Goal: Information Seeking & Learning: Learn about a topic

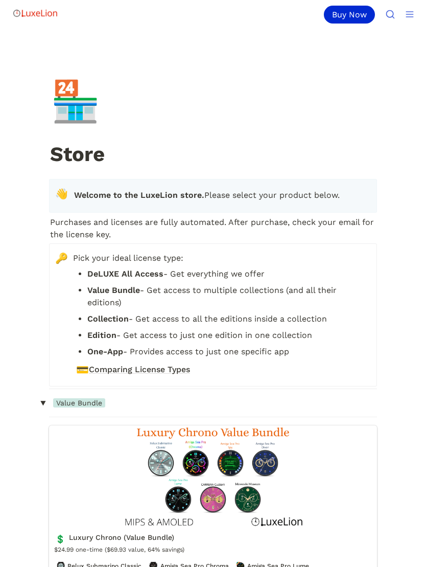
click at [408, 17] on line "Main" at bounding box center [409, 17] width 7 height 0
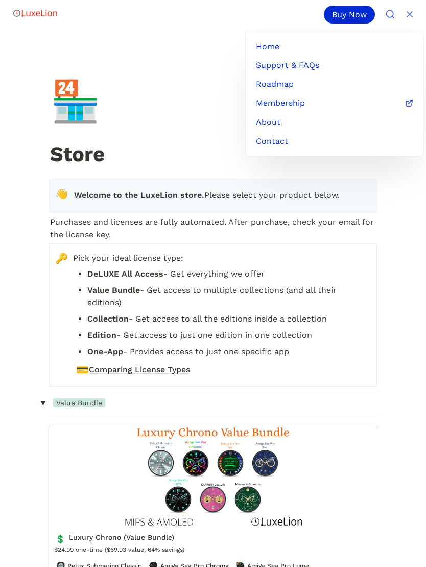
click at [284, 79] on link "Roadmap" at bounding box center [335, 84] width 166 height 18
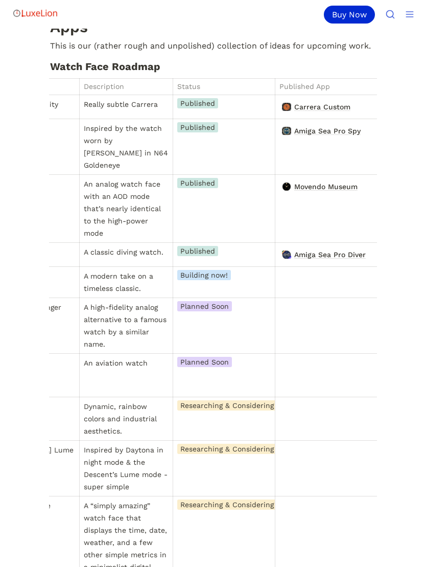
scroll to position [0, 200]
click at [341, 134] on span "Amiga Sea Pro Spy" at bounding box center [327, 130] width 69 height 13
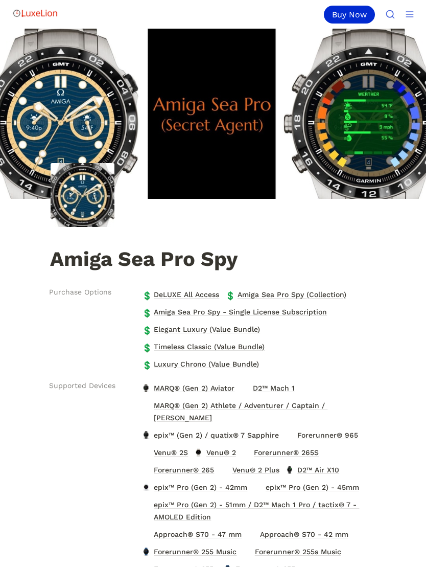
click at [356, 243] on div "Amiga Sea Pro Spy" at bounding box center [213, 152] width 426 height 246
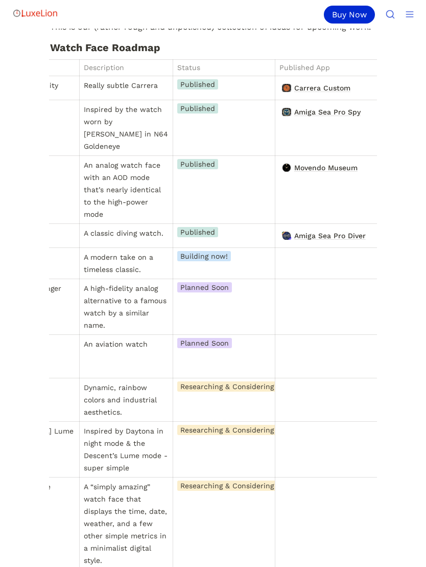
scroll to position [0, 200]
click at [340, 88] on span "Carrera Custom" at bounding box center [322, 87] width 58 height 13
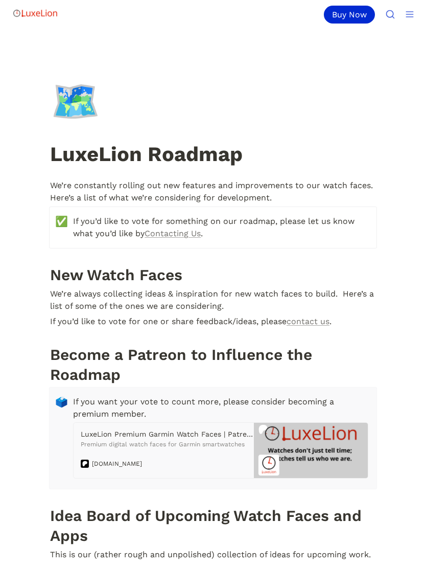
scroll to position [528, 0]
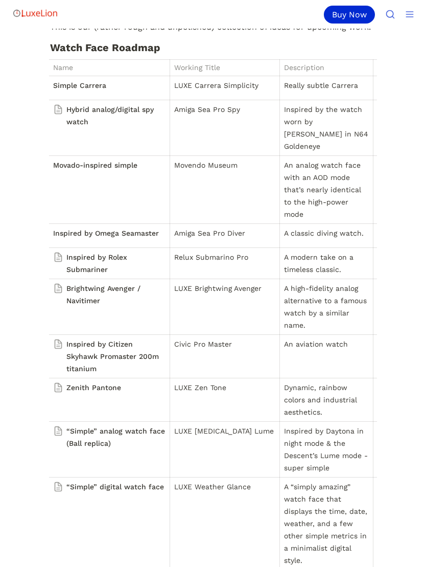
click at [326, 289] on p "A high-fidelity analog alternative to a famous watch by a similar name." at bounding box center [326, 306] width 85 height 49
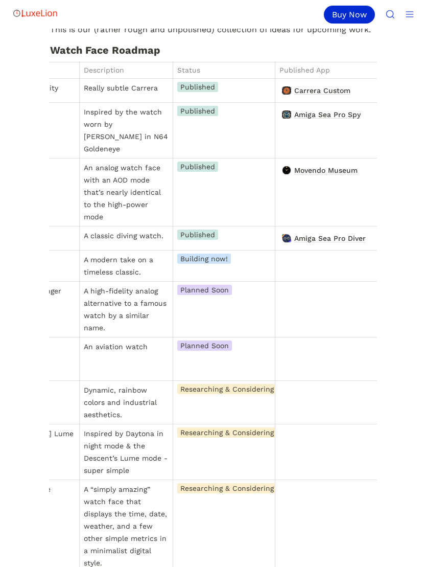
scroll to position [0, 200]
click at [340, 164] on span "Movendo Museum" at bounding box center [325, 170] width 65 height 13
click at [340, 232] on span "Amiga Sea Pro Diver" at bounding box center [330, 238] width 74 height 13
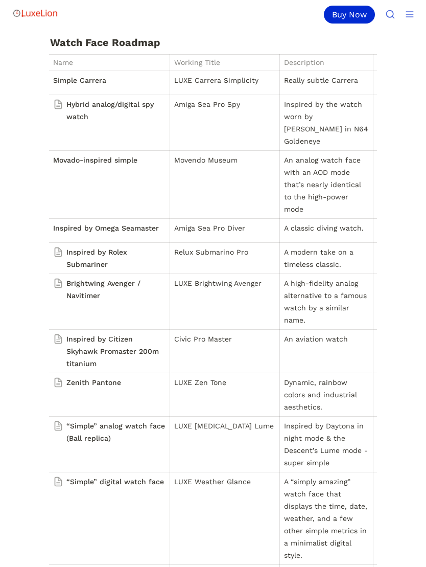
scroll to position [533, 0]
